Goal: Task Accomplishment & Management: Manage account settings

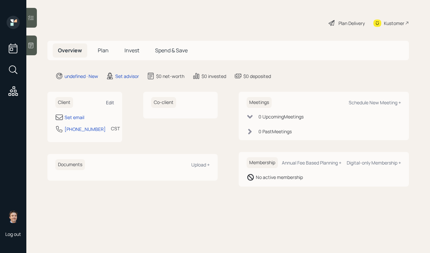
click at [109, 102] on div "Edit" at bounding box center [110, 102] width 8 height 6
select select "America/[GEOGRAPHIC_DATA]"
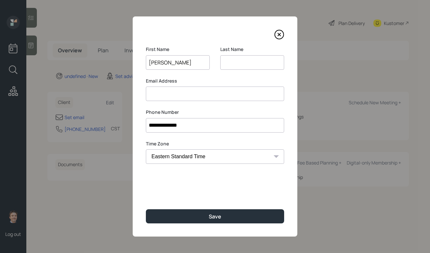
type input "[PERSON_NAME]"
type input "Fender"
click at [193, 112] on label "Phone Number" at bounding box center [215, 112] width 138 height 7
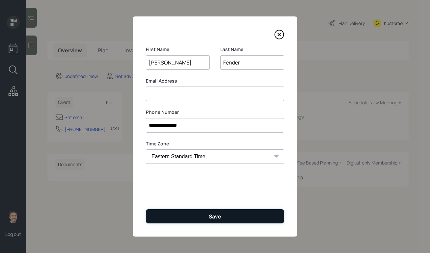
click at [192, 221] on button "Save" at bounding box center [215, 216] width 138 height 14
